Goal: Transaction & Acquisition: Subscribe to service/newsletter

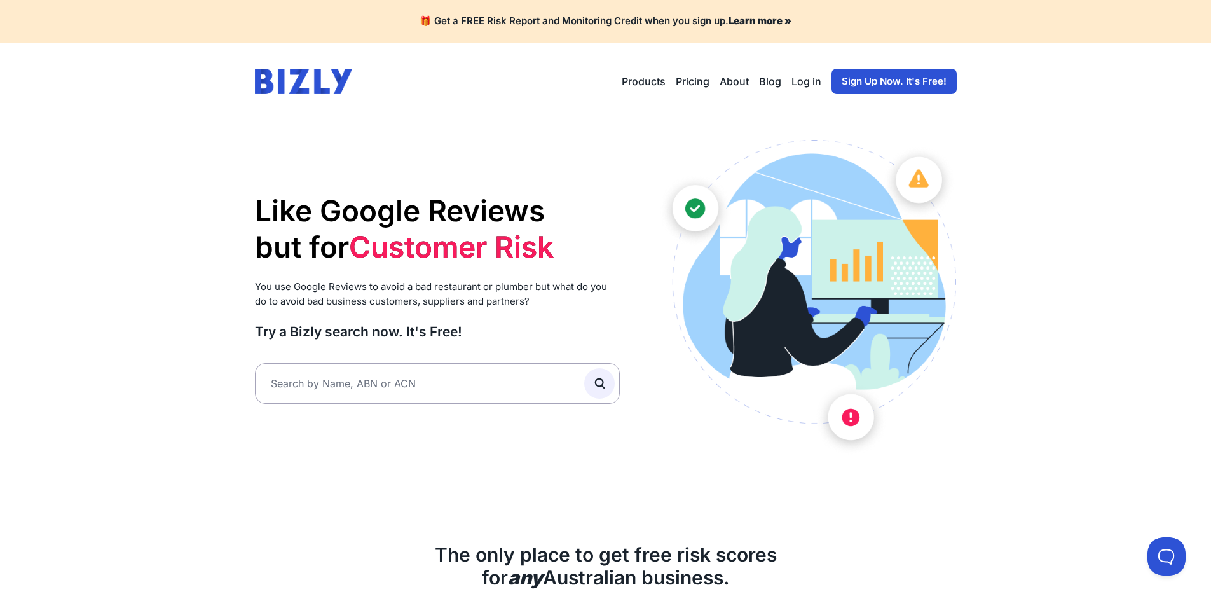
drag, startPoint x: 0, startPoint y: 0, endPoint x: 880, endPoint y: 87, distance: 883.9
click at [880, 87] on link "Sign Up Now. It's Free!" at bounding box center [893, 81] width 125 height 25
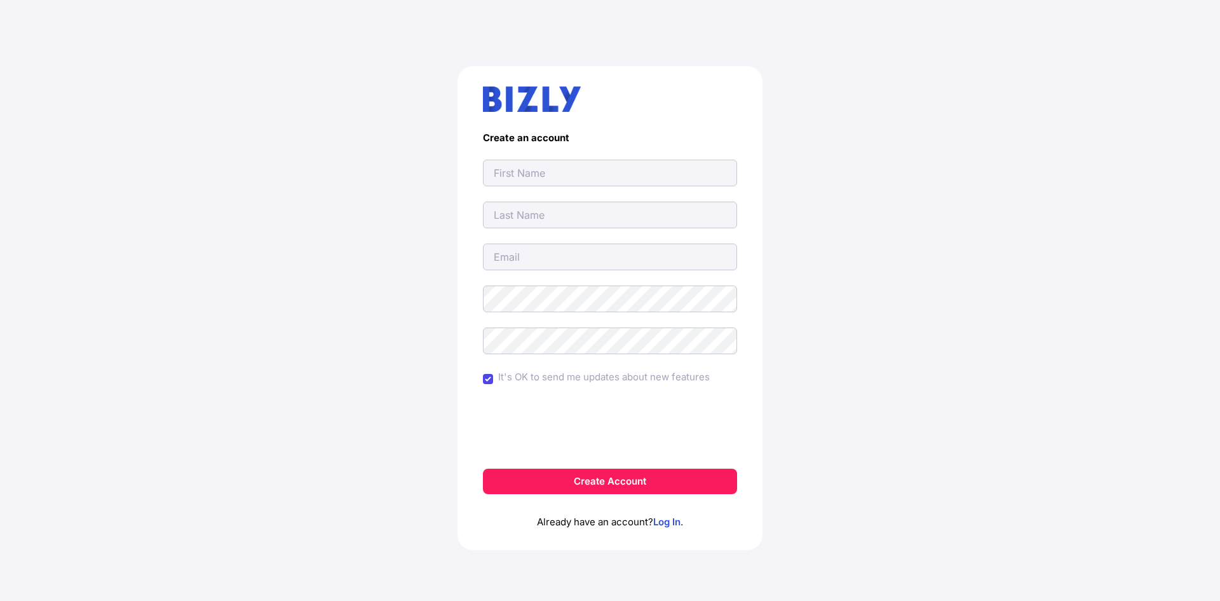
click at [526, 175] on input "text" at bounding box center [610, 173] width 254 height 27
drag, startPoint x: 284, startPoint y: 226, endPoint x: 437, endPoint y: 203, distance: 154.1
click at [284, 229] on div "Create an account It's OK to send me updates about new features Create Account …" at bounding box center [609, 313] width 1169 height 555
click at [571, 168] on input "text" at bounding box center [610, 173] width 254 height 27
paste input "Express Homes Renovations"
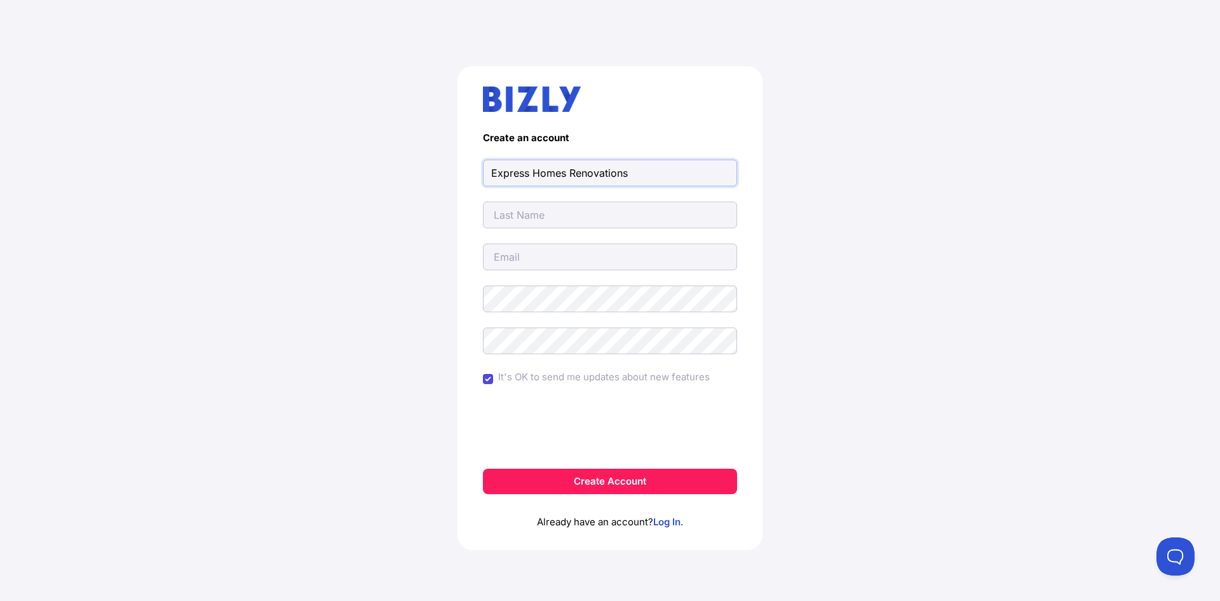
click at [571, 174] on input "Express Homes Renovations" at bounding box center [610, 173] width 254 height 27
type input "Express Homes"
click at [514, 203] on input "text" at bounding box center [610, 214] width 254 height 27
paste input "Renovations"
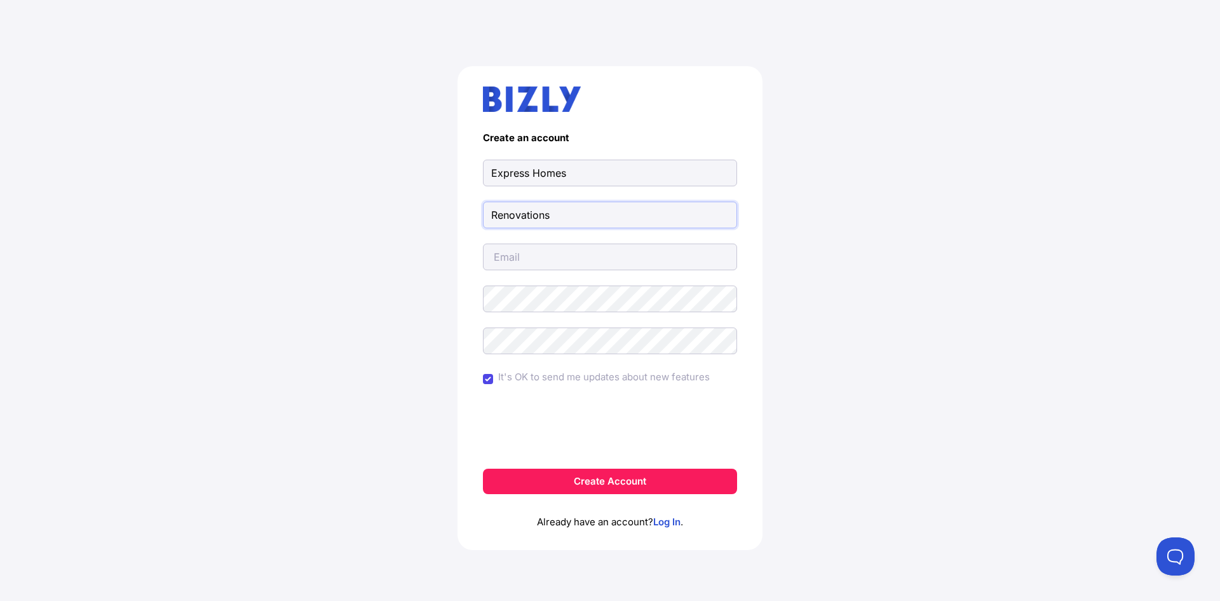
type input "Renovations"
click at [514, 252] on input "email" at bounding box center [610, 256] width 254 height 27
type input "[EMAIL_ADDRESS][DOMAIN_NAME]"
click at [519, 312] on form "Create an account Express Homes Renovations [EMAIL_ADDRESS][DOMAIN_NAME] It's O…" at bounding box center [610, 313] width 254 height 362
drag, startPoint x: 208, startPoint y: 313, endPoint x: 236, endPoint y: 318, distance: 29.2
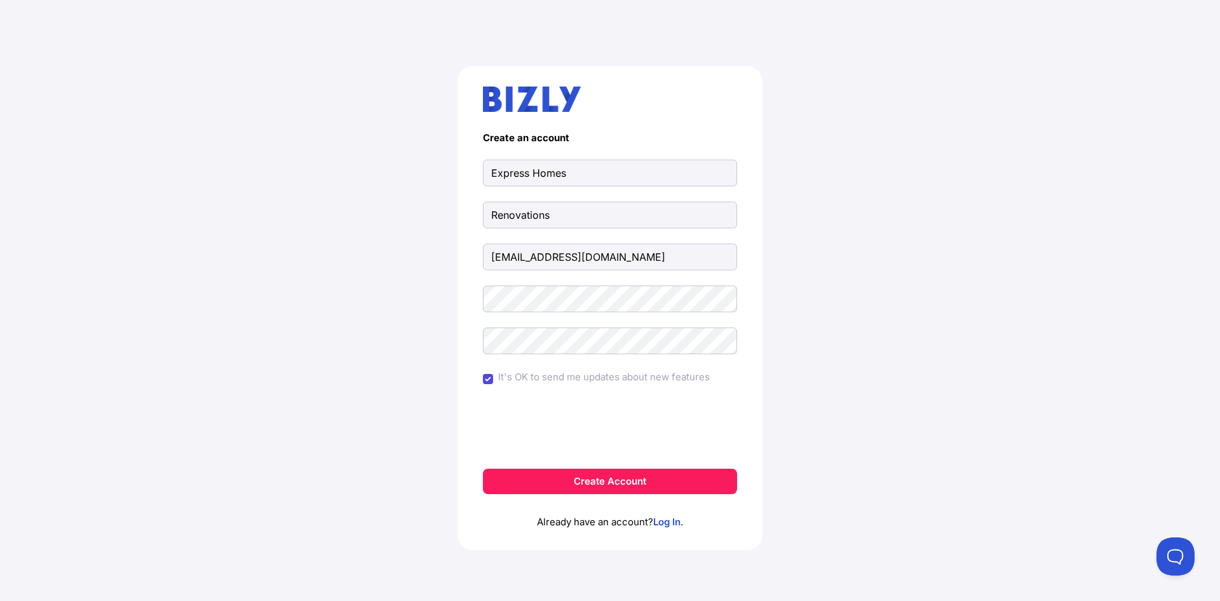
click at [211, 313] on div "Create an account Express Homes Renovations [EMAIL_ADDRESS][DOMAIN_NAME] It's O…" at bounding box center [609, 313] width 1169 height 555
click at [505, 358] on form "Create an account Express Homes Renovations [EMAIL_ADDRESS][DOMAIN_NAME] It's O…" at bounding box center [610, 313] width 254 height 362
click at [602, 477] on button "Create Account" at bounding box center [610, 480] width 254 height 25
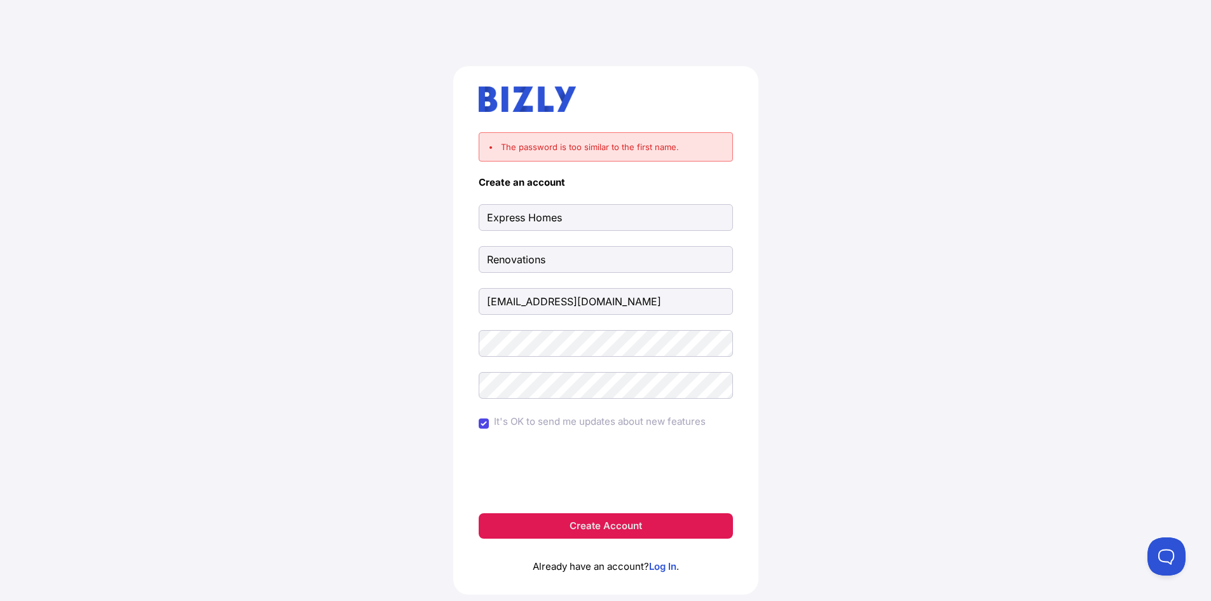
click at [612, 529] on button "Create Account" at bounding box center [606, 525] width 254 height 25
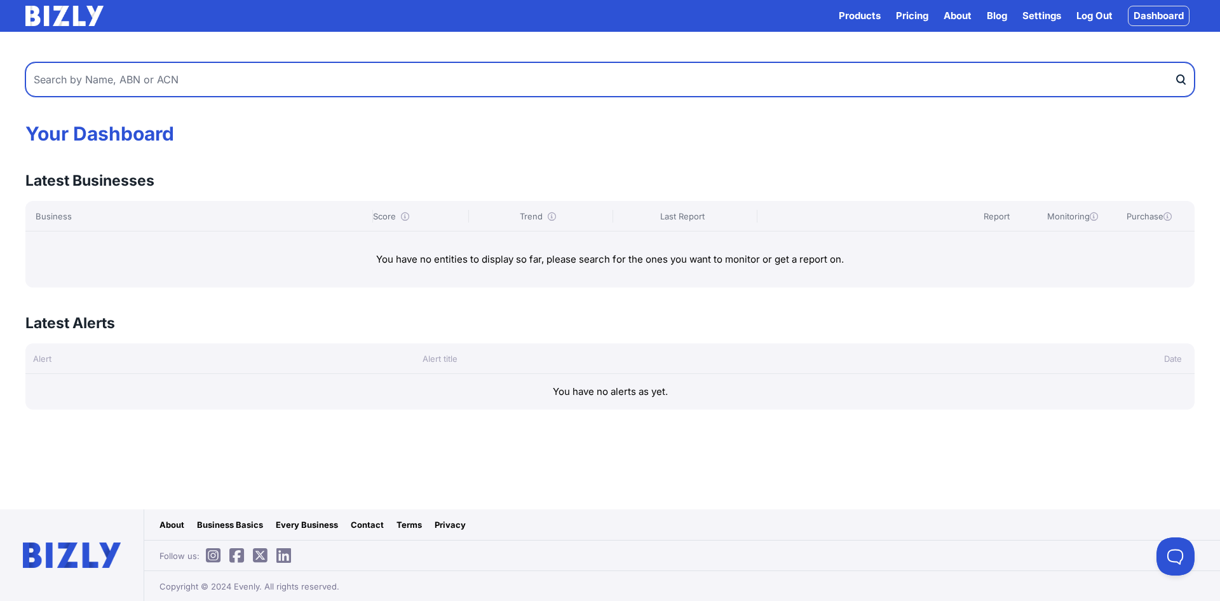
click at [196, 69] on input "text" at bounding box center [609, 79] width 1169 height 34
paste input "44 195 789 270"
click at [165, 86] on input "44 195 789 270" at bounding box center [609, 79] width 1169 height 34
type input "44 195 789 270"
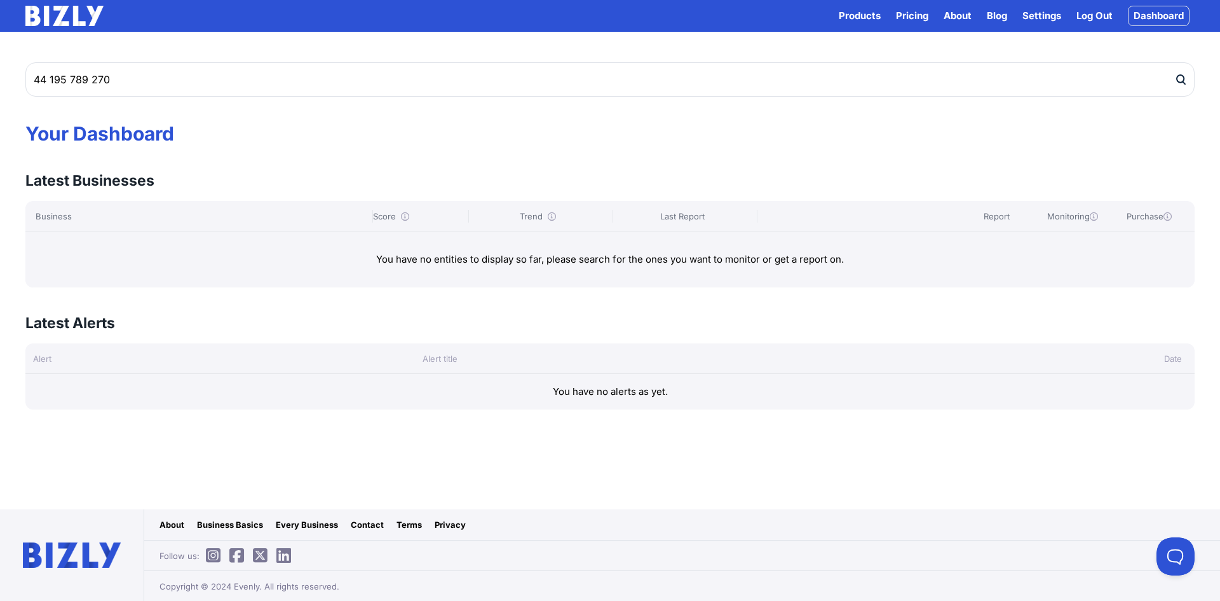
click at [1182, 79] on icon "submit" at bounding box center [1180, 79] width 13 height 13
